Goal: Information Seeking & Learning: Find specific fact

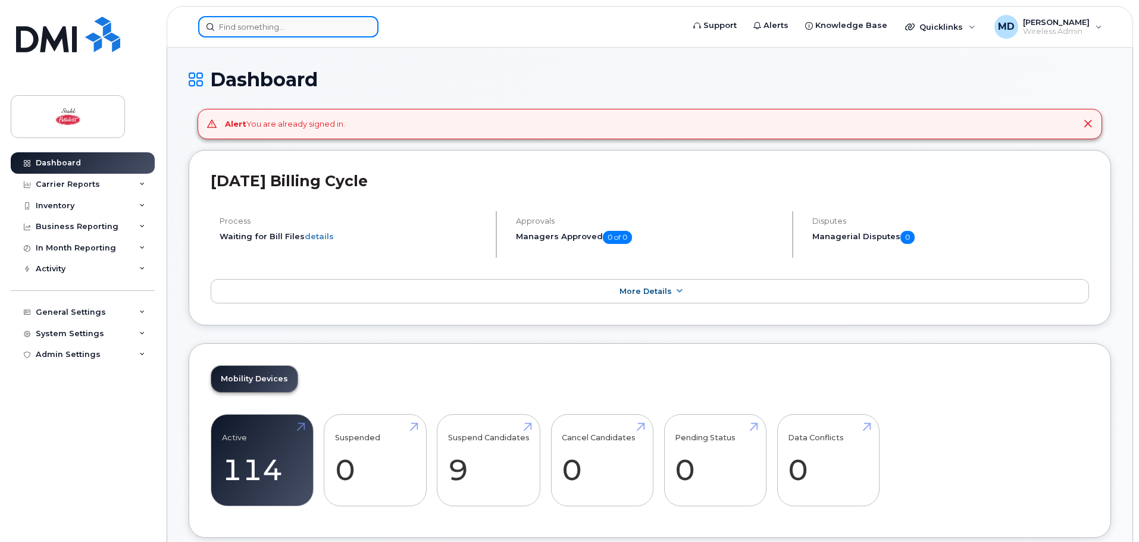
click at [278, 26] on input at bounding box center [288, 26] width 180 height 21
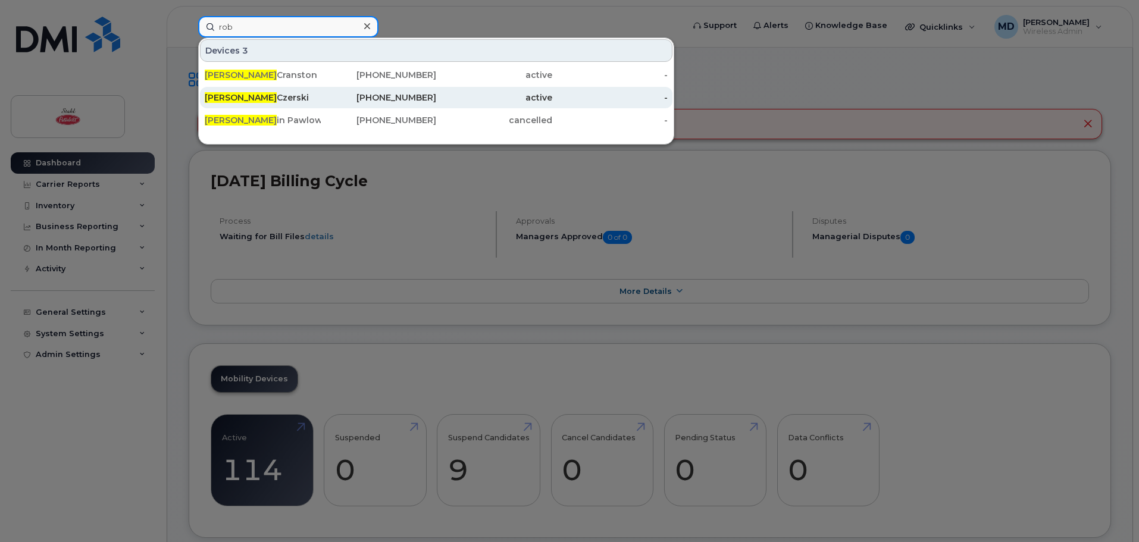
type input "rob"
click at [259, 98] on div "[PERSON_NAME]" at bounding box center [263, 98] width 116 height 12
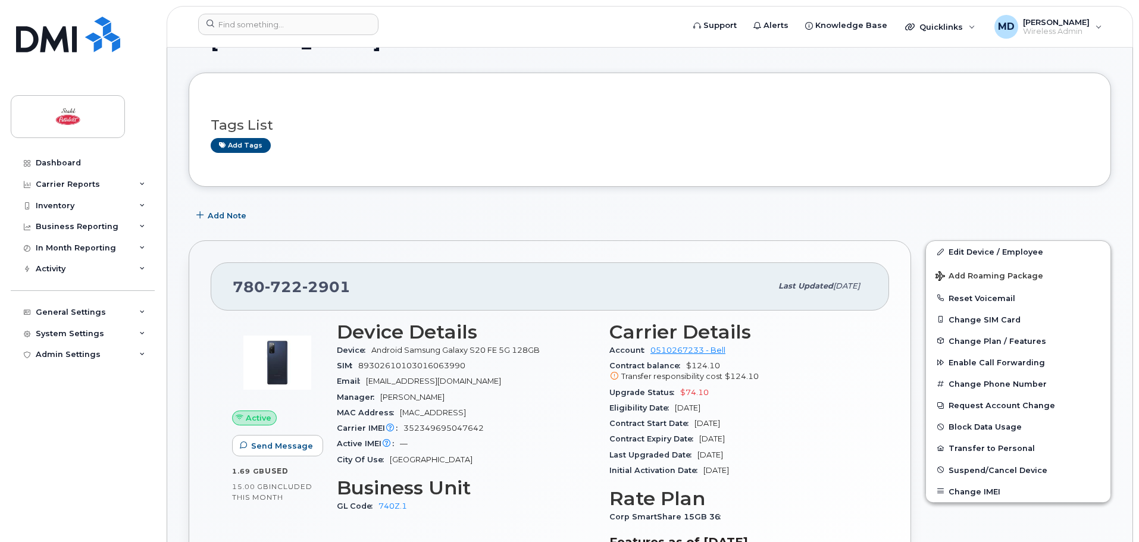
scroll to position [59, 0]
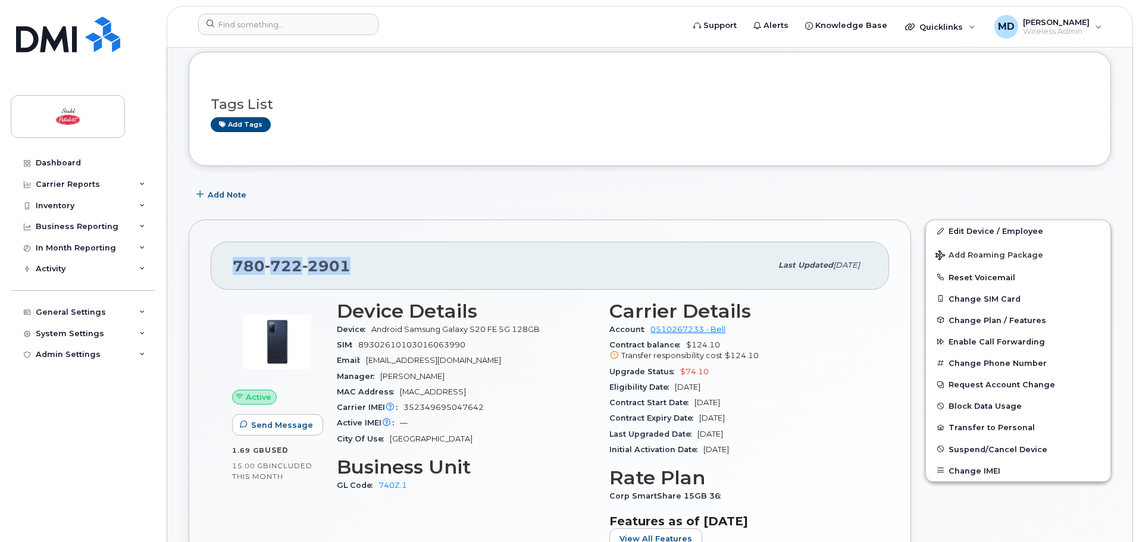
drag, startPoint x: 355, startPoint y: 266, endPoint x: 231, endPoint y: 267, distance: 123.8
click at [231, 267] on div "780 722 2901 Last updated Aug 12, 2025" at bounding box center [550, 266] width 678 height 48
copy span "780 722 2901"
click at [68, 188] on div "Carrier Reports" at bounding box center [68, 185] width 64 height 10
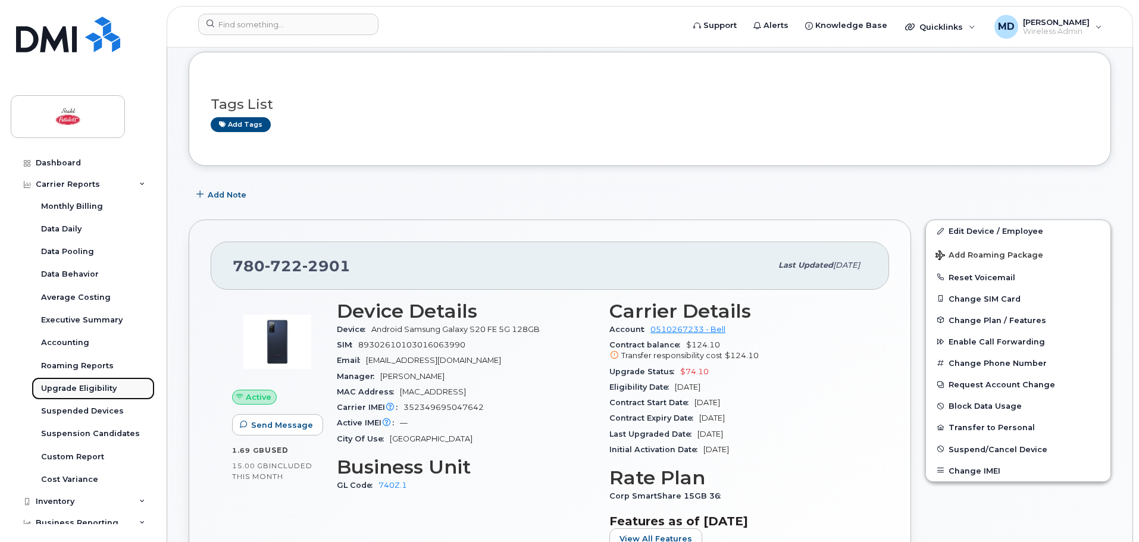
click at [99, 384] on div "Upgrade Eligibility" at bounding box center [79, 388] width 76 height 11
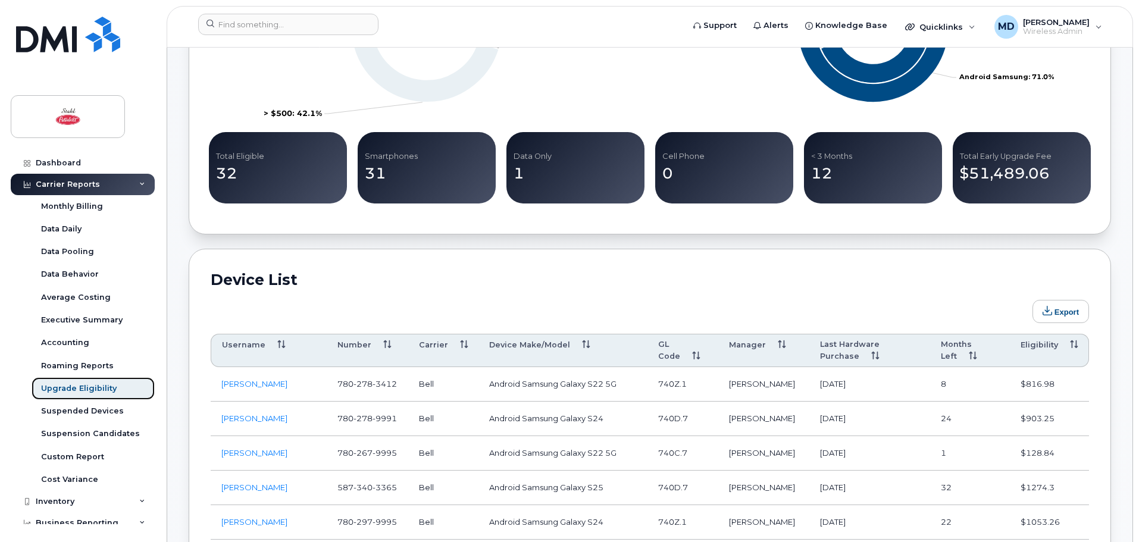
scroll to position [535, 0]
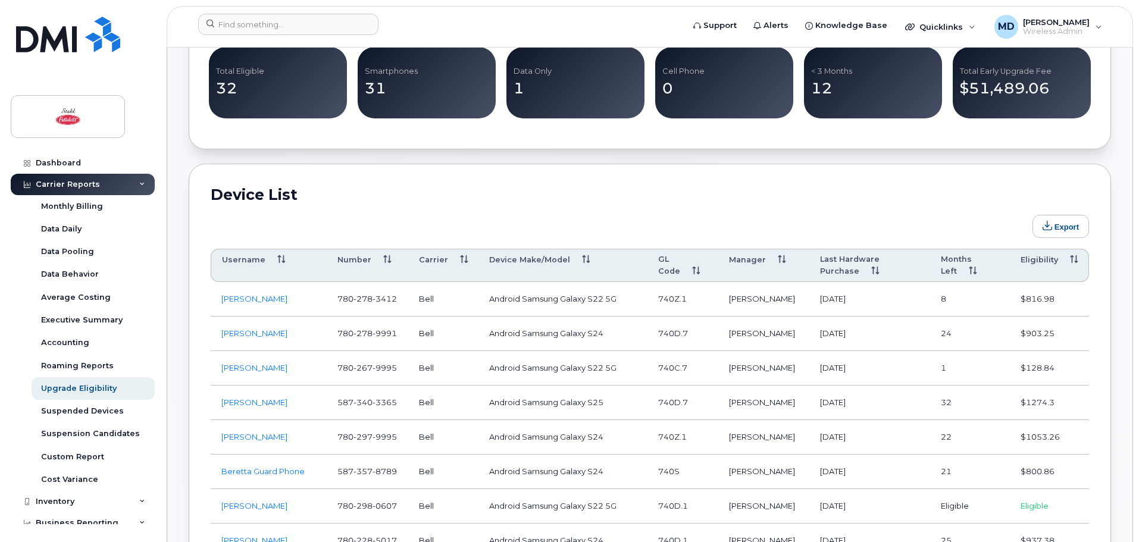
click at [951, 267] on th "Months Left" at bounding box center [970, 265] width 80 height 33
click at [945, 266] on th "Months Left" at bounding box center [970, 265] width 80 height 33
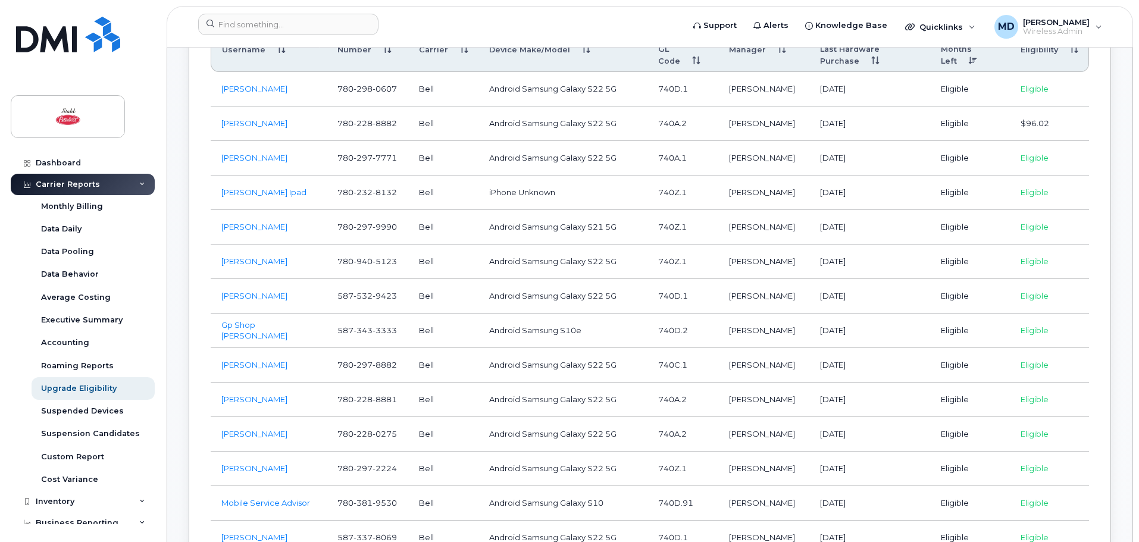
scroll to position [654, 0]
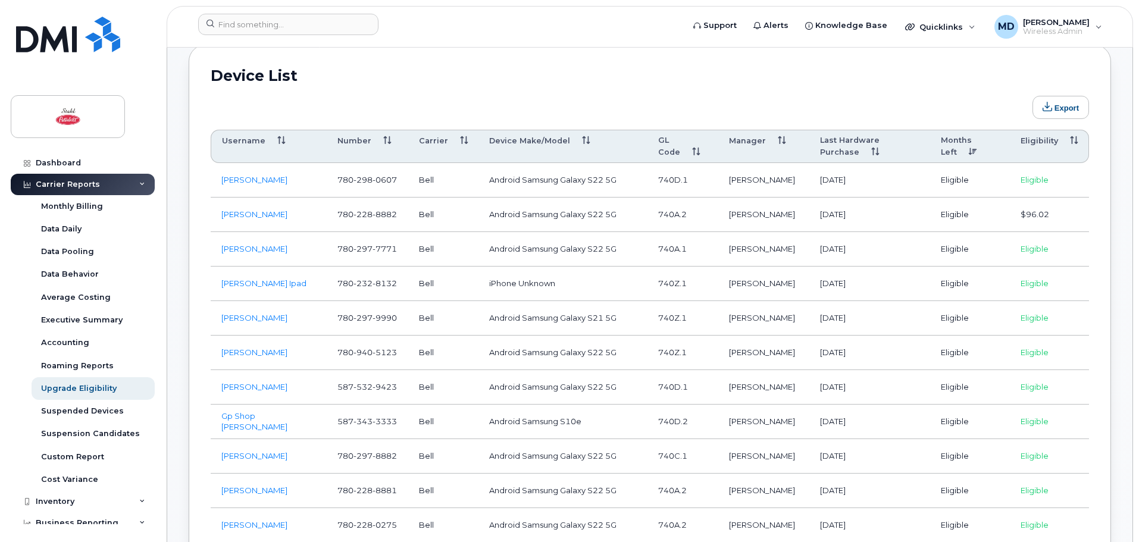
click at [1038, 145] on th "Eligibility" at bounding box center [1049, 146] width 79 height 33
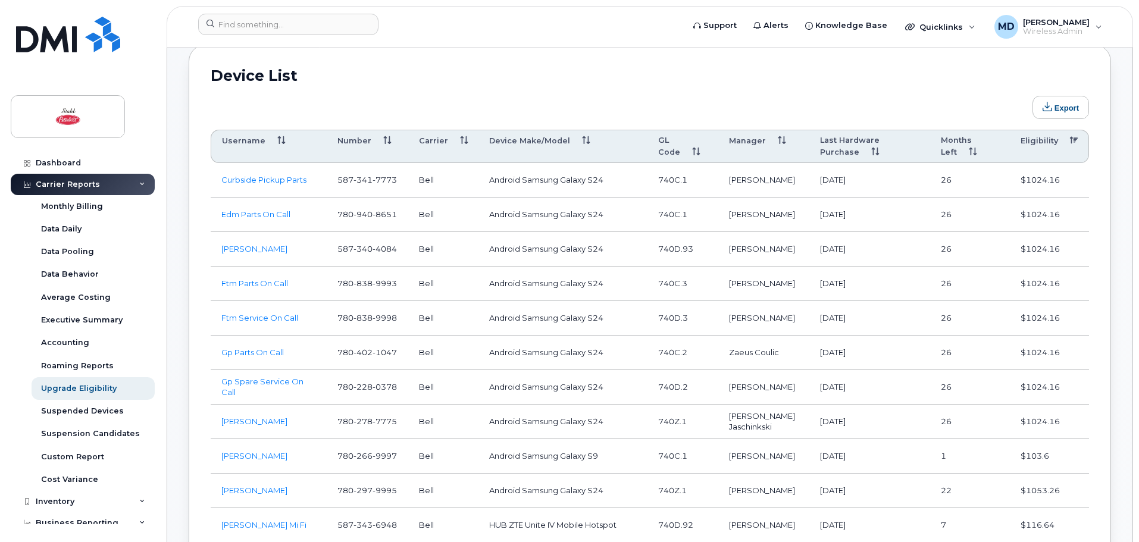
click at [1044, 140] on th "Eligibility" at bounding box center [1049, 146] width 79 height 33
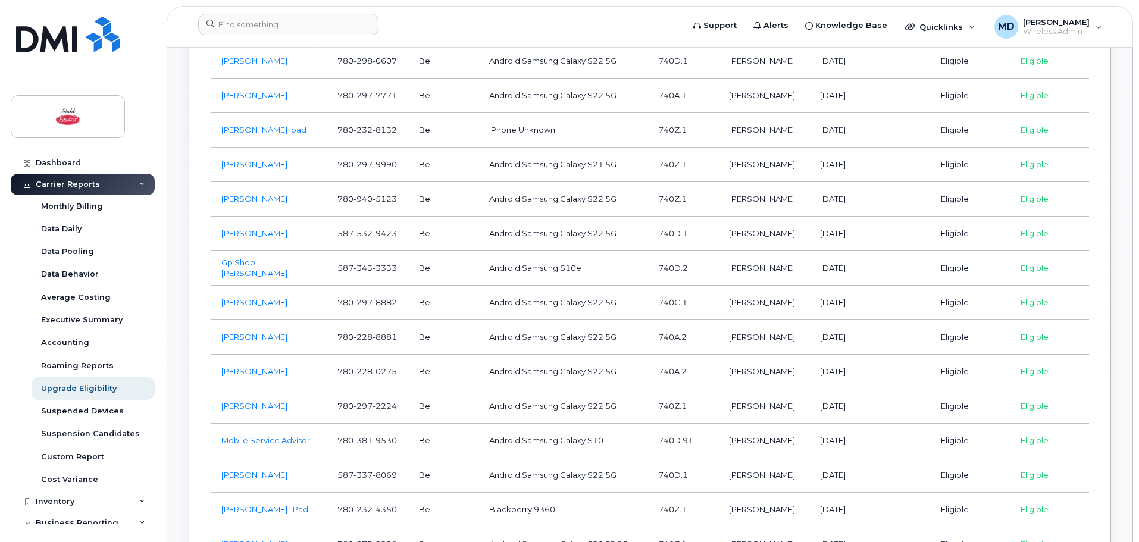
scroll to position [714, 0]
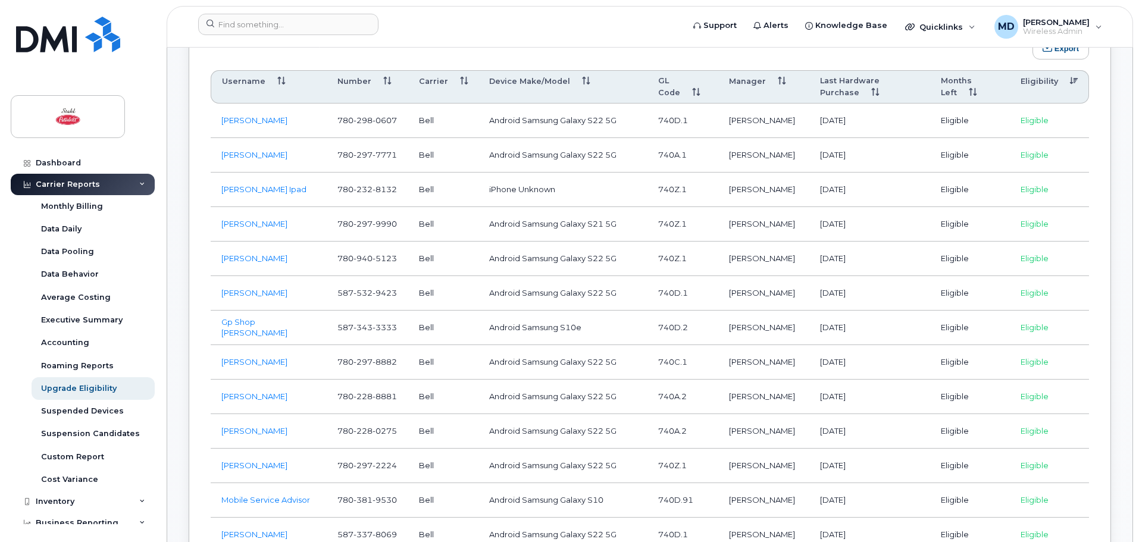
click at [849, 90] on th "Last Hardware Purchase" at bounding box center [869, 86] width 121 height 33
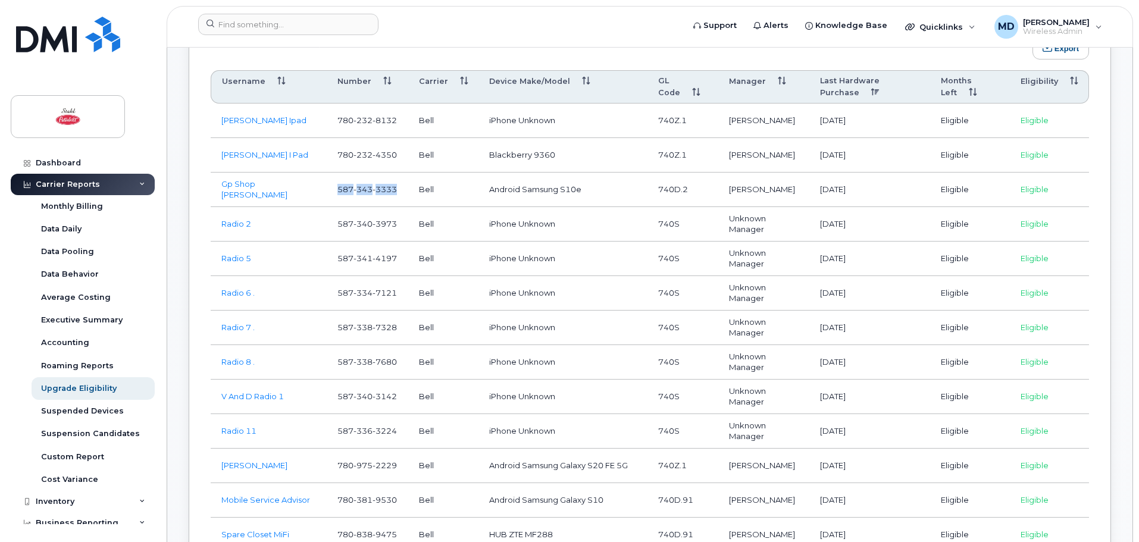
drag, startPoint x: 401, startPoint y: 189, endPoint x: 340, endPoint y: 190, distance: 60.7
click at [340, 190] on td "587 343 3333" at bounding box center [368, 190] width 82 height 35
copy span "587 343 3333"
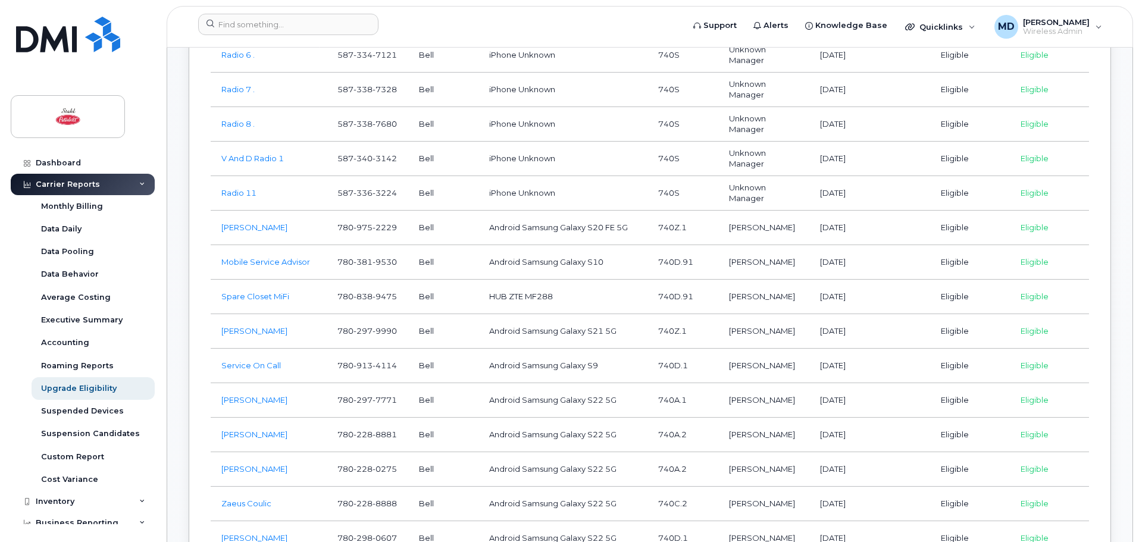
scroll to position [1011, 0]
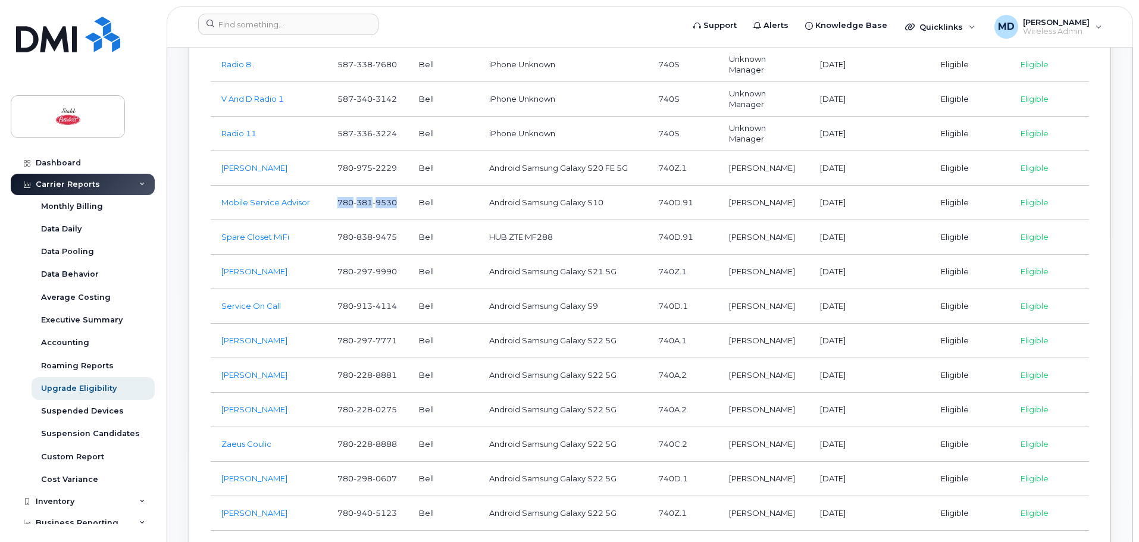
drag, startPoint x: 397, startPoint y: 201, endPoint x: 335, endPoint y: 198, distance: 62.5
click at [335, 198] on td "780 381 9530" at bounding box center [368, 203] width 82 height 35
copy span "780 381 9530"
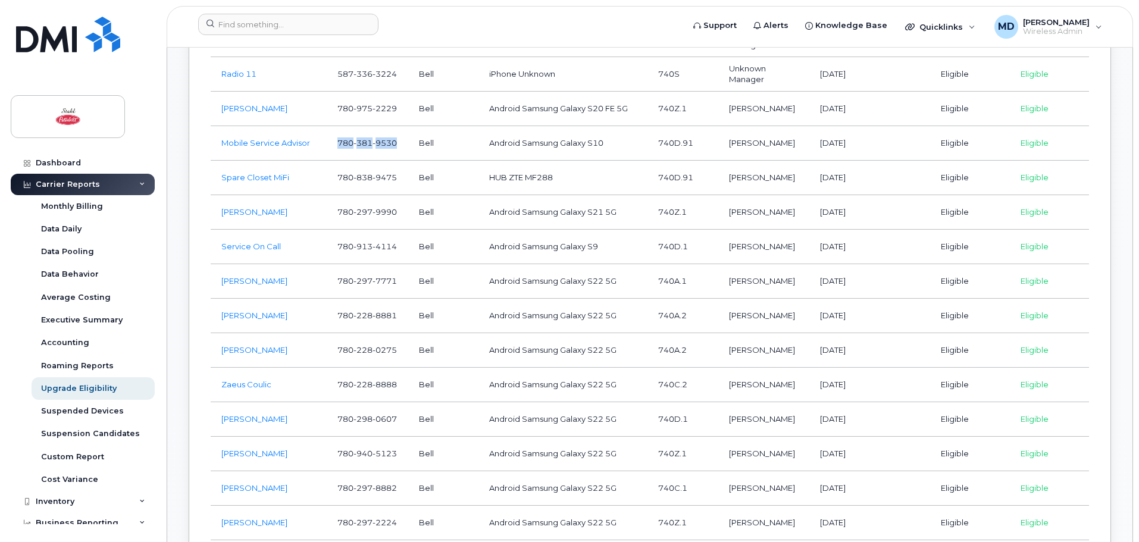
scroll to position [1130, 0]
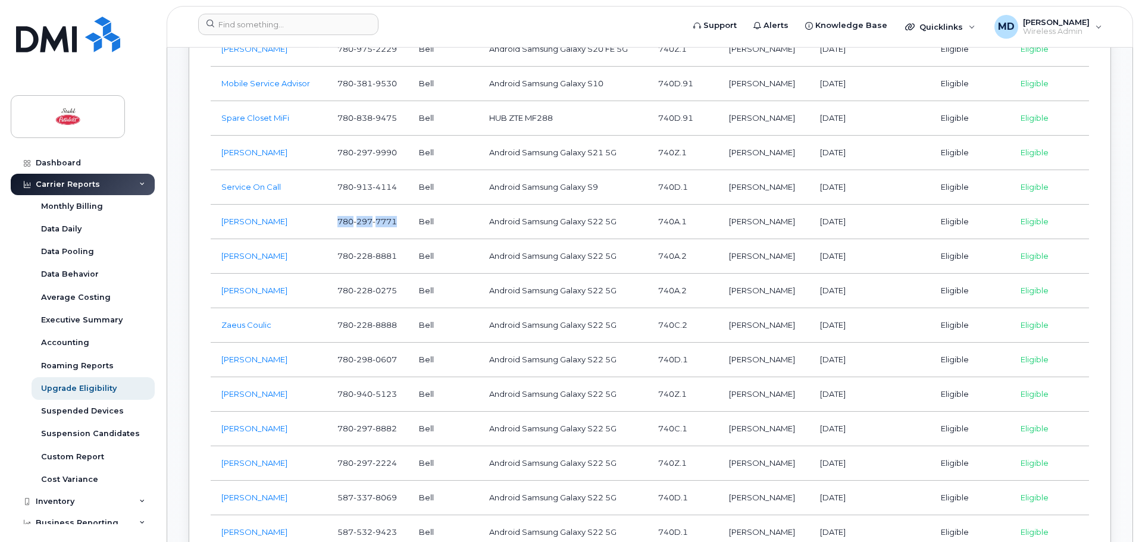
drag, startPoint x: 396, startPoint y: 223, endPoint x: 335, endPoint y: 221, distance: 61.3
click at [335, 221] on td "780 297 7771" at bounding box center [368, 222] width 82 height 35
copy span "780 297 7771"
